Goal: Task Accomplishment & Management: Complete application form

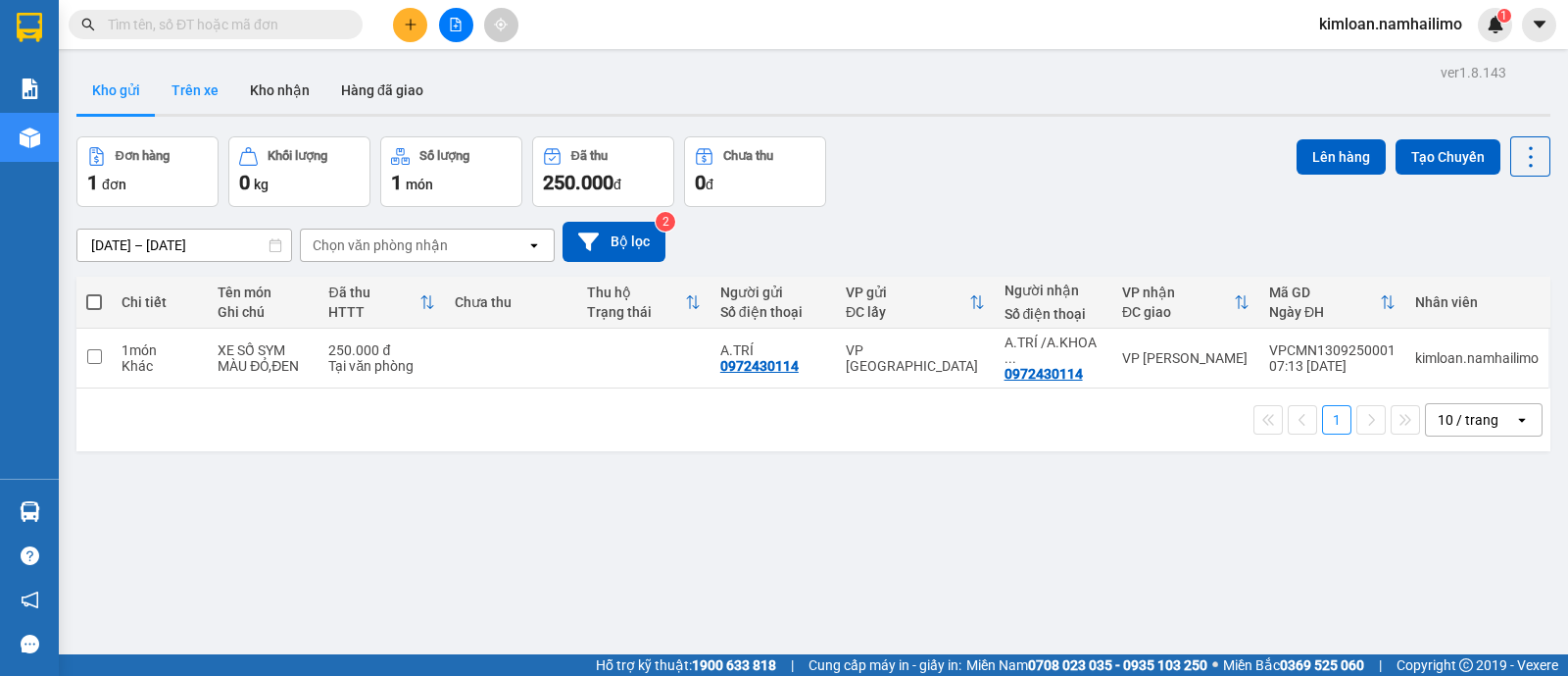
click at [201, 72] on button "Trên xe" at bounding box center [195, 90] width 79 height 47
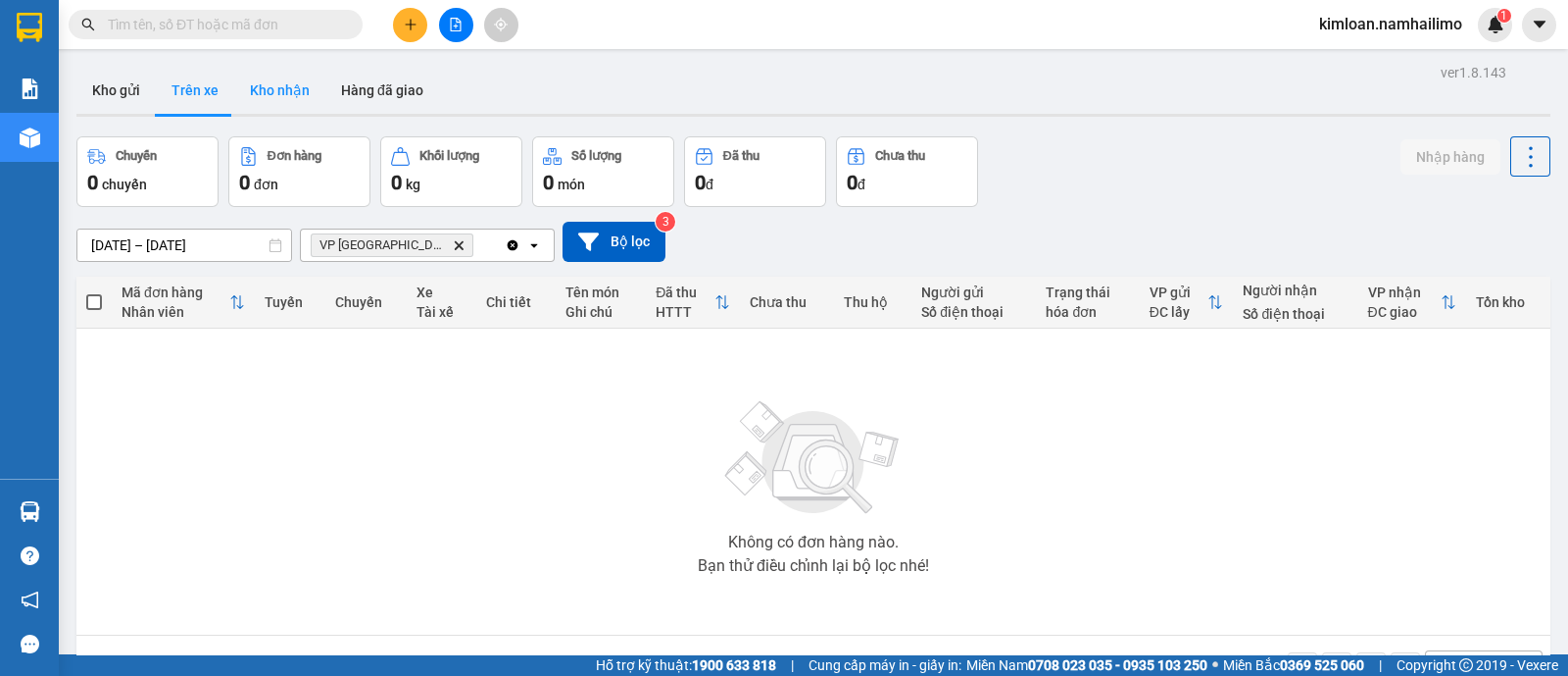
click at [290, 85] on button "Kho nhận" at bounding box center [279, 90] width 91 height 47
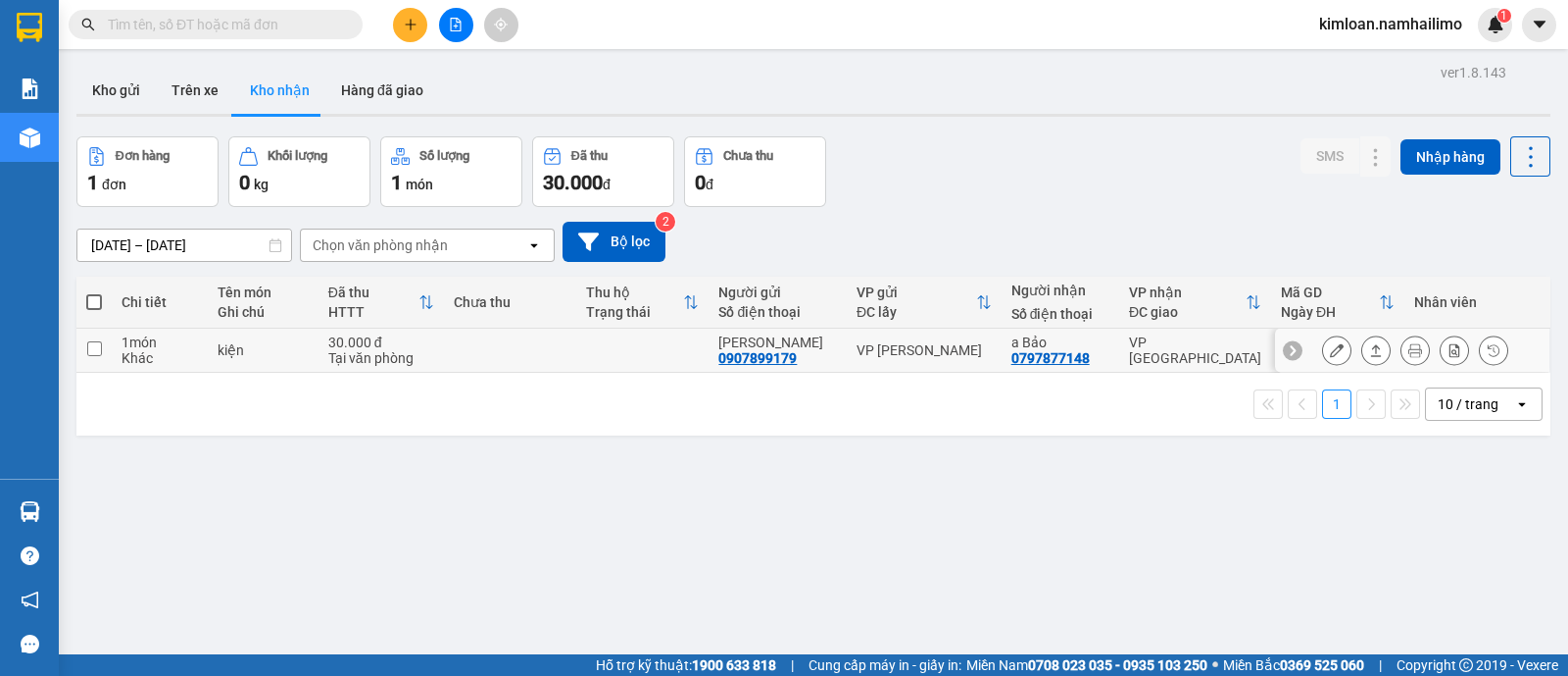
click at [99, 330] on td at bounding box center [94, 350] width 35 height 44
checkbox input "true"
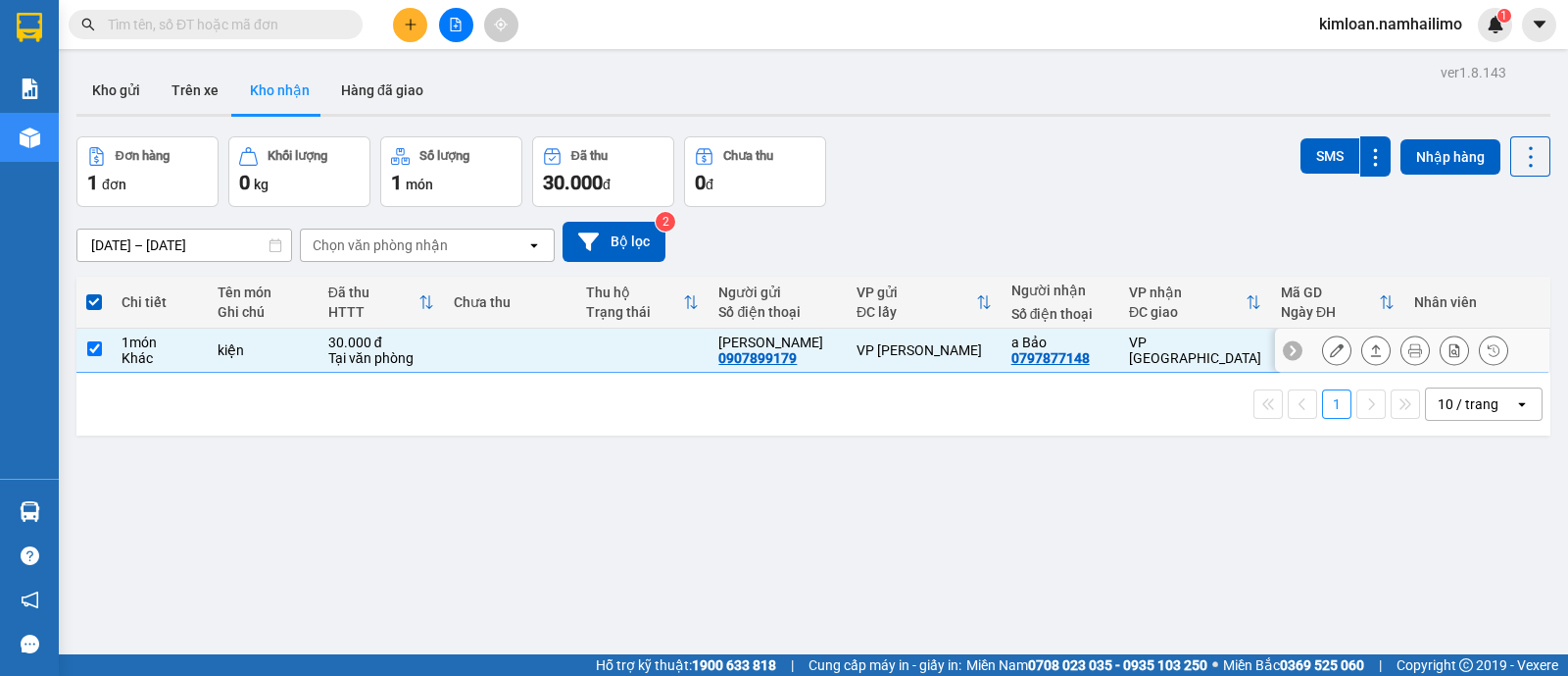
click at [1330, 350] on icon at bounding box center [1337, 350] width 14 height 14
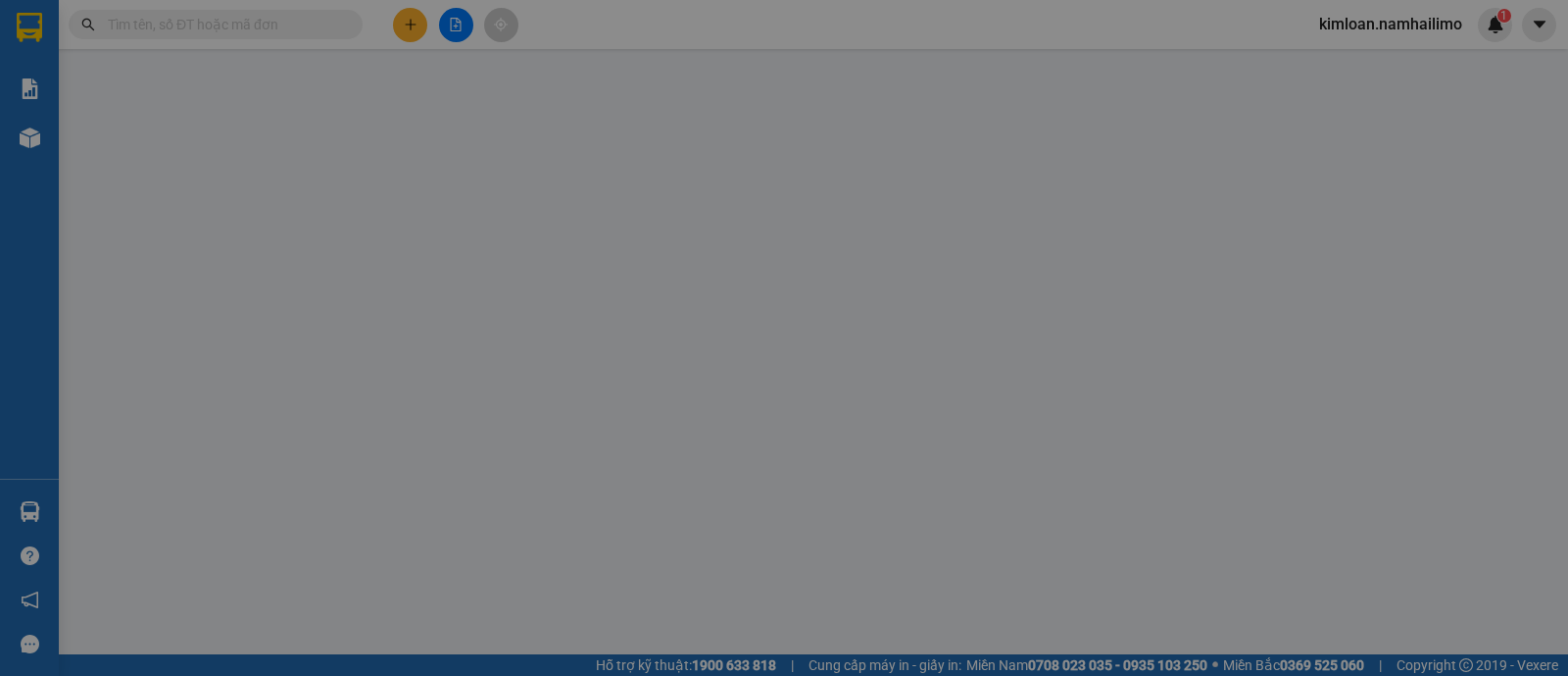
type input "0907899179"
type input "[PERSON_NAME]"
type input "0797877148"
type input "a Bảo"
type input "30.000"
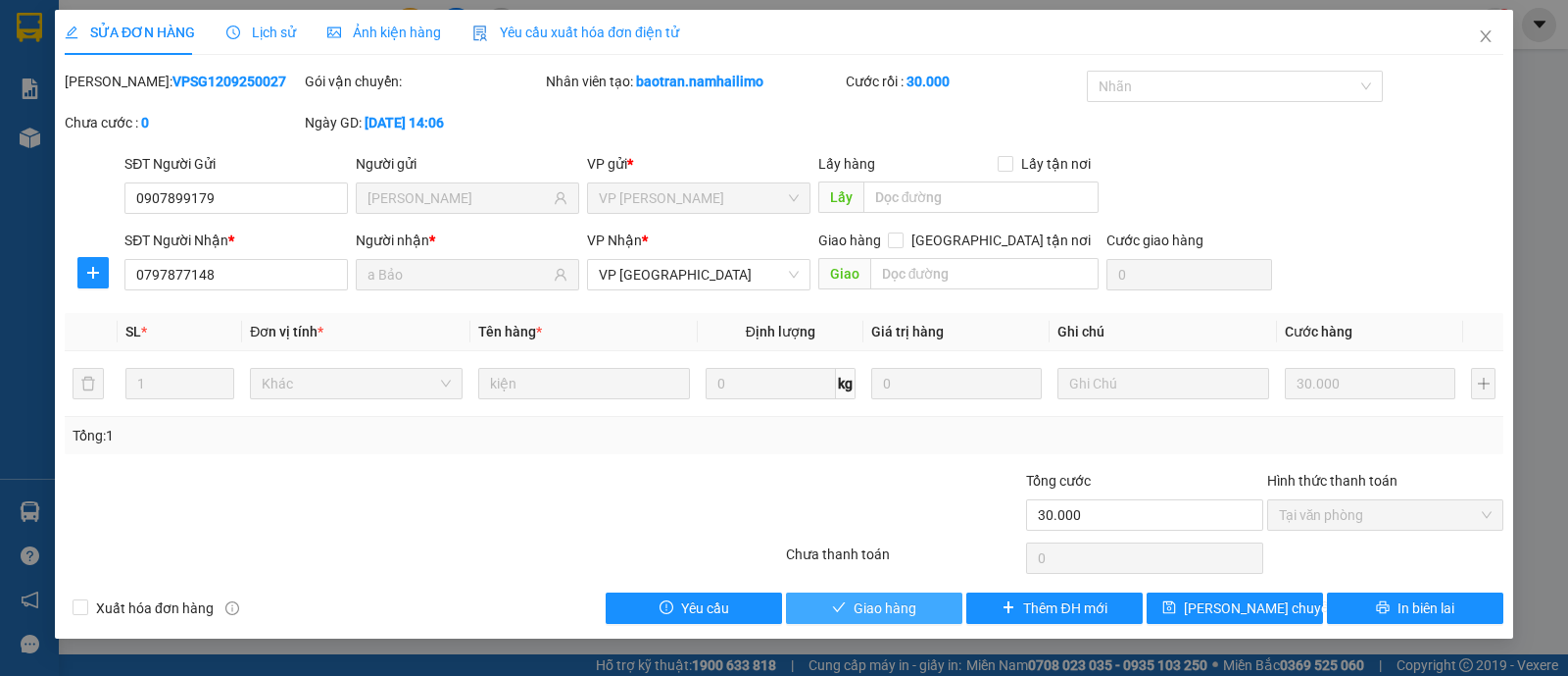
click at [891, 600] on span "Giao hàng" at bounding box center [884, 608] width 63 height 22
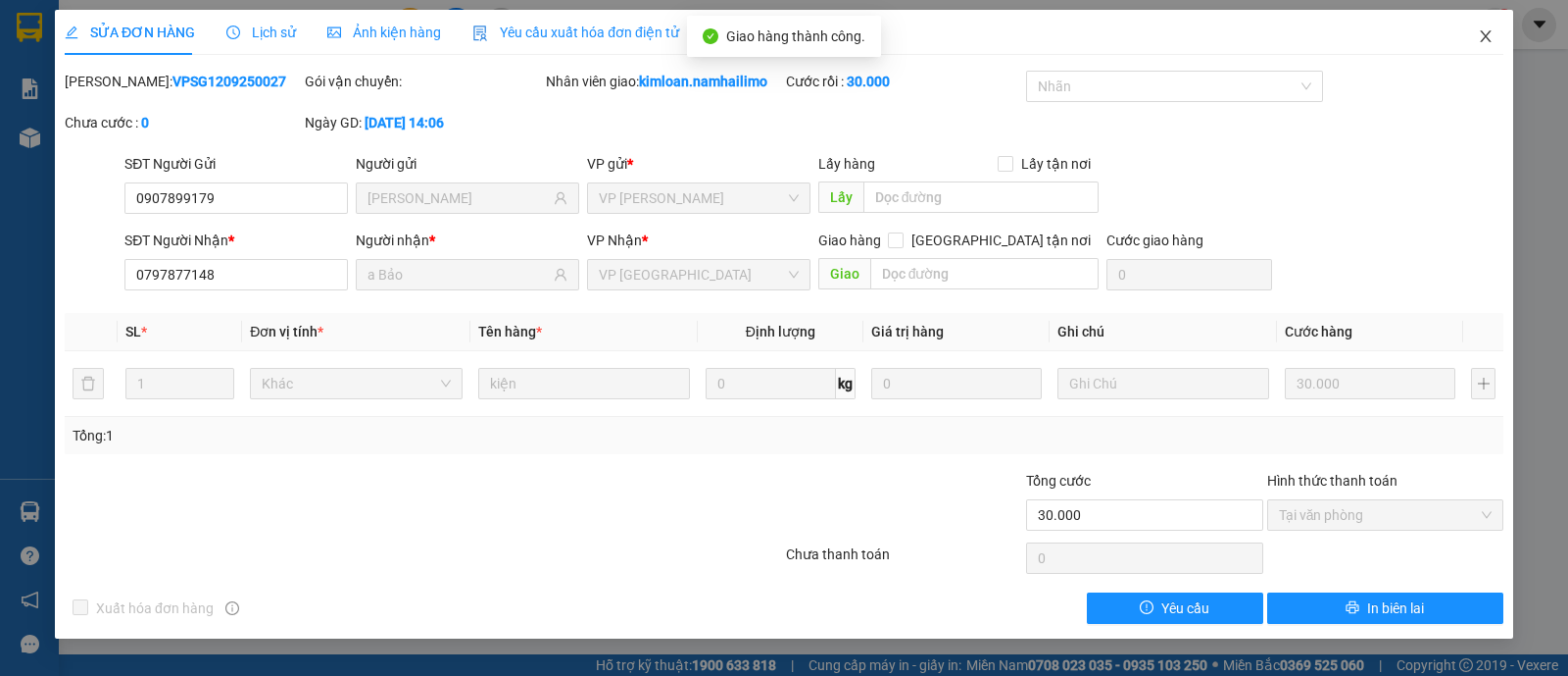
click at [1478, 36] on icon "close" at bounding box center [1486, 36] width 16 height 16
